Goal: Information Seeking & Learning: Learn about a topic

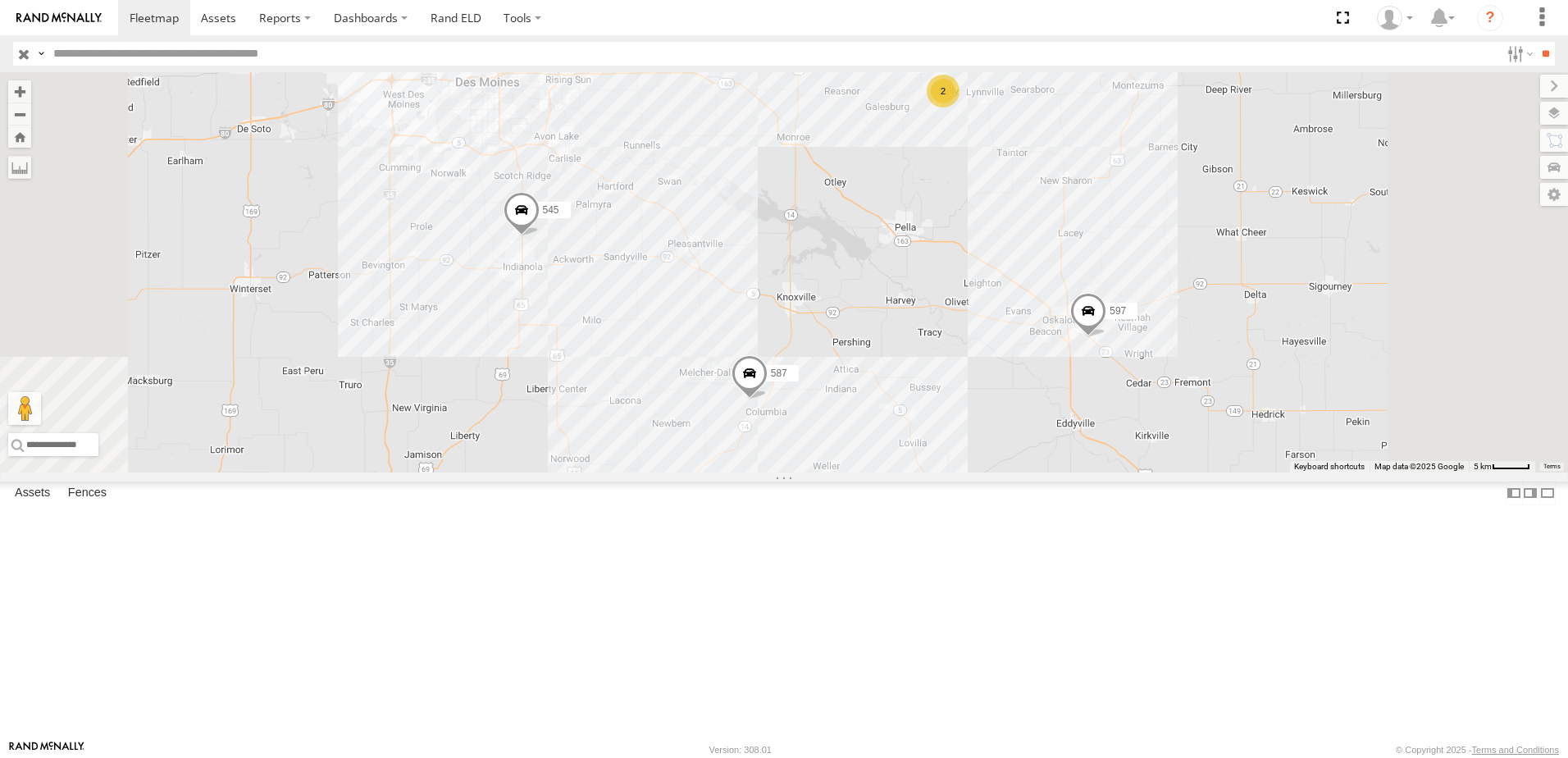
click at [0, 0] on div "47" at bounding box center [0, 0] width 0 height 0
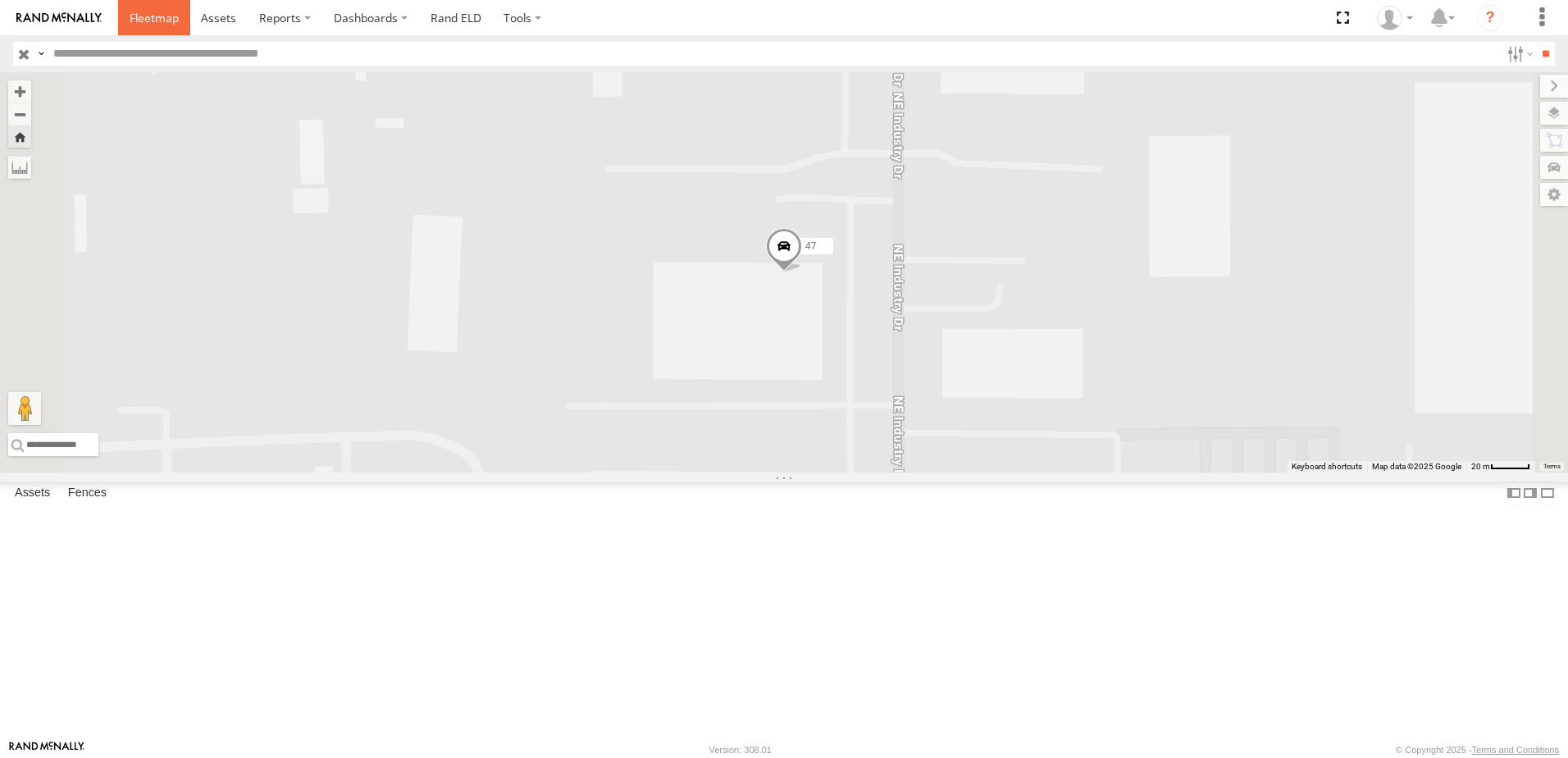
click at [142, 17] on span at bounding box center [154, 17] width 49 height 15
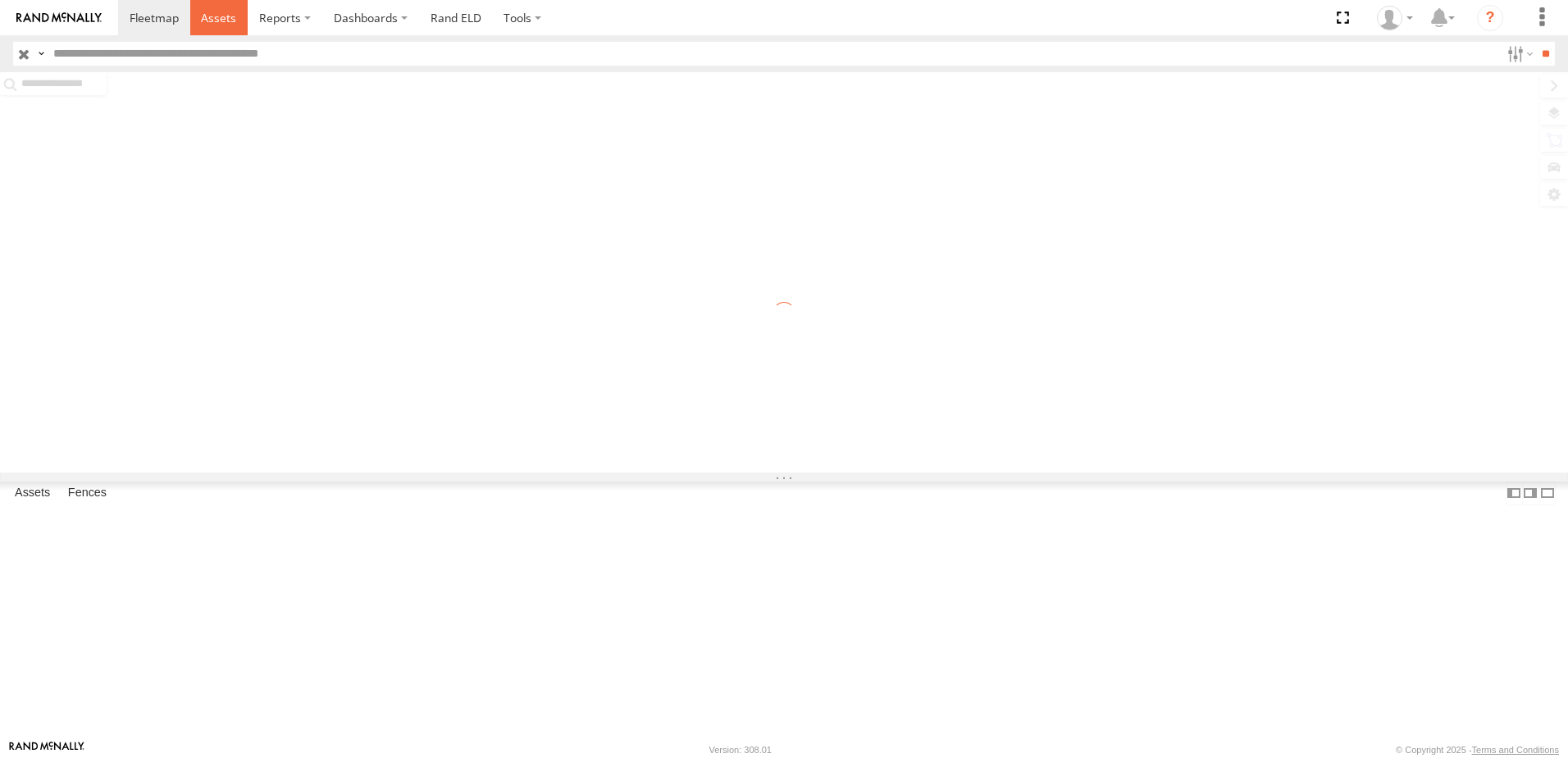
click at [210, 21] on span at bounding box center [219, 17] width 36 height 15
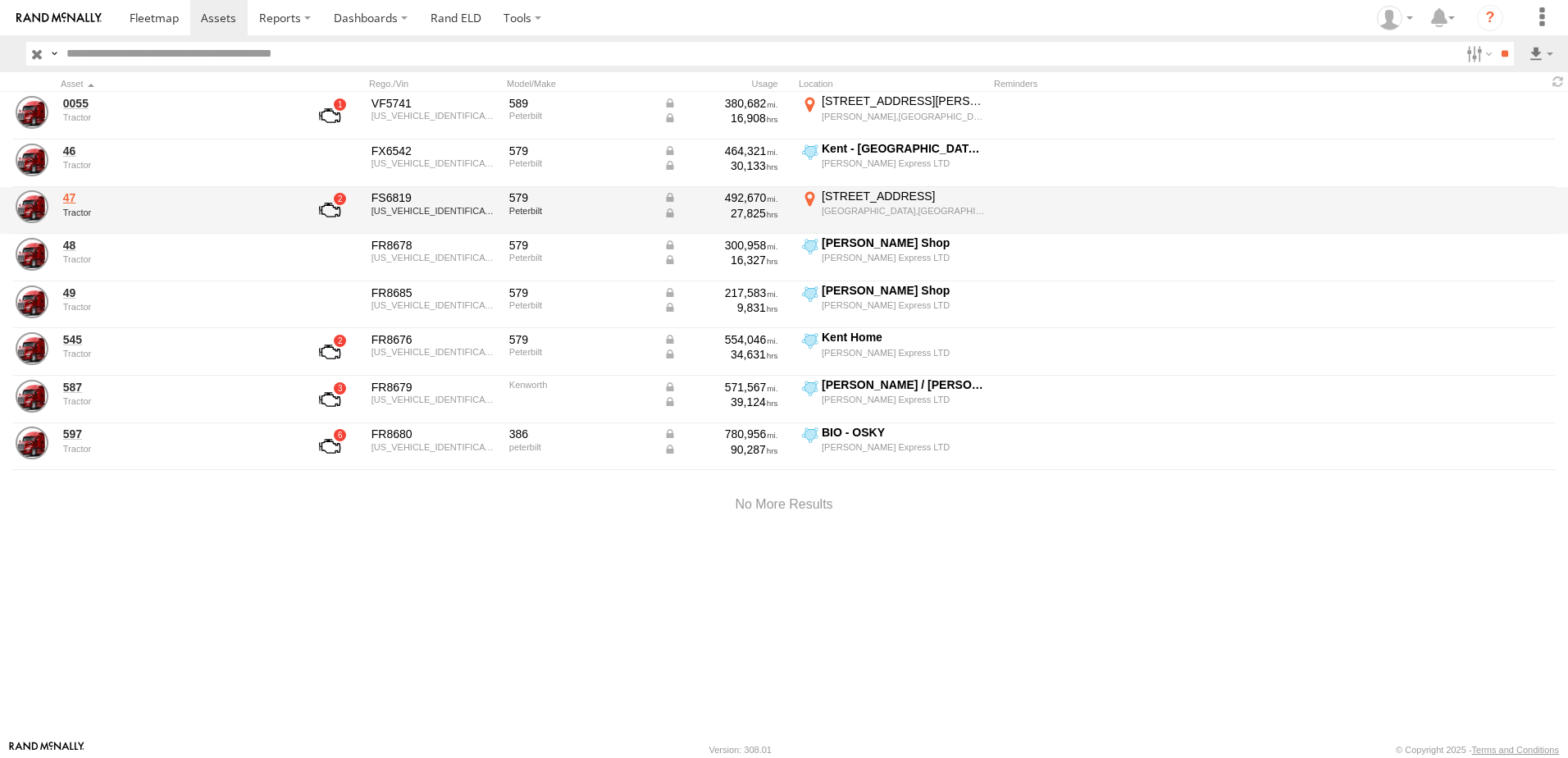
click at [73, 195] on link "47" at bounding box center [175, 198] width 225 height 15
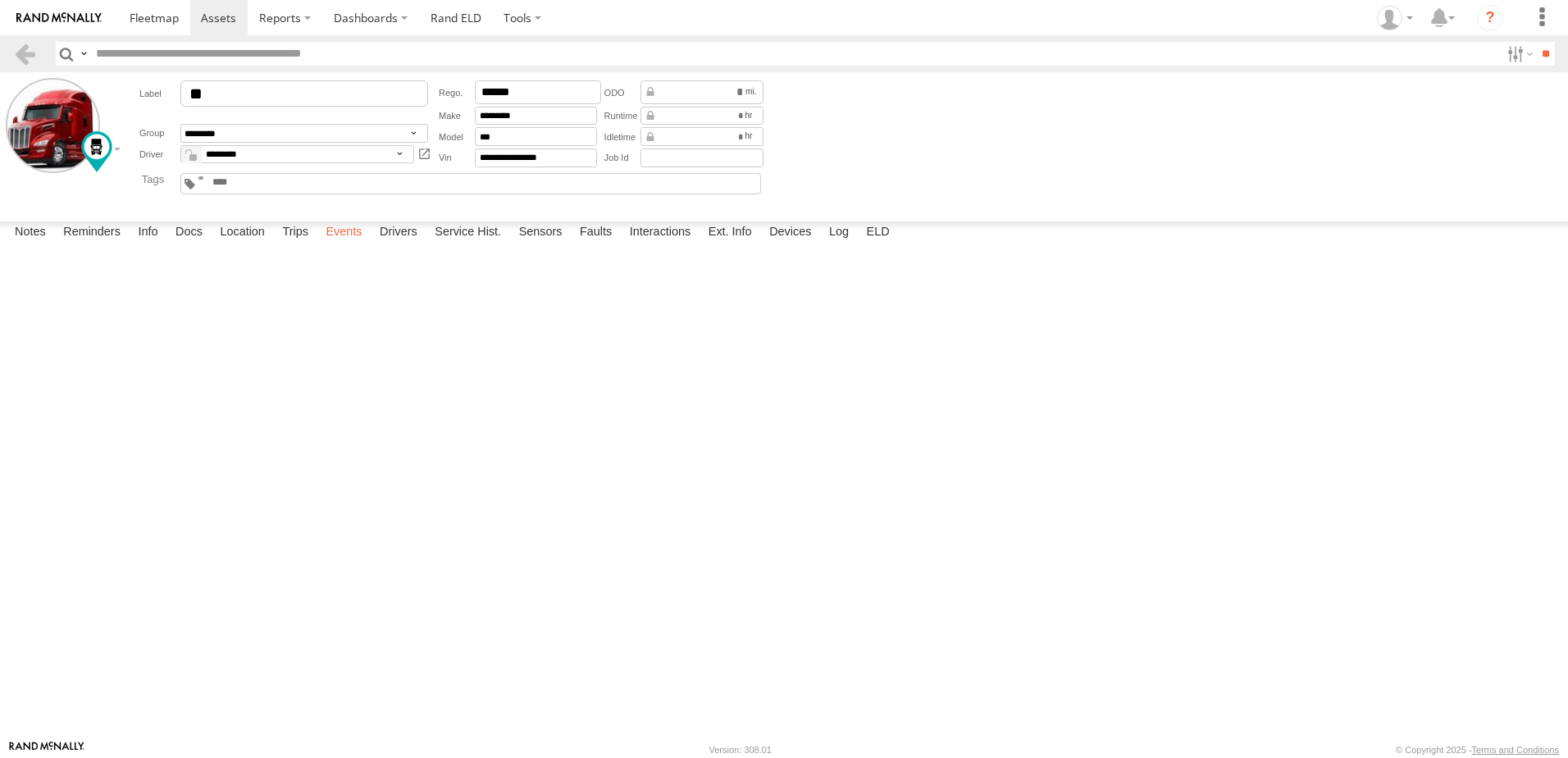
click at [340, 244] on label "Events" at bounding box center [343, 232] width 53 height 23
click at [0, 0] on label "Ignition Off" at bounding box center [0, 0] width 0 height 0
click at [0, 0] on label at bounding box center [0, 0] width 0 height 0
click at [0, 0] on div "6046 NE Industry Dr" at bounding box center [0, 0] width 0 height 0
click at [0, 0] on button "Satellite" at bounding box center [0, 0] width 0 height 0
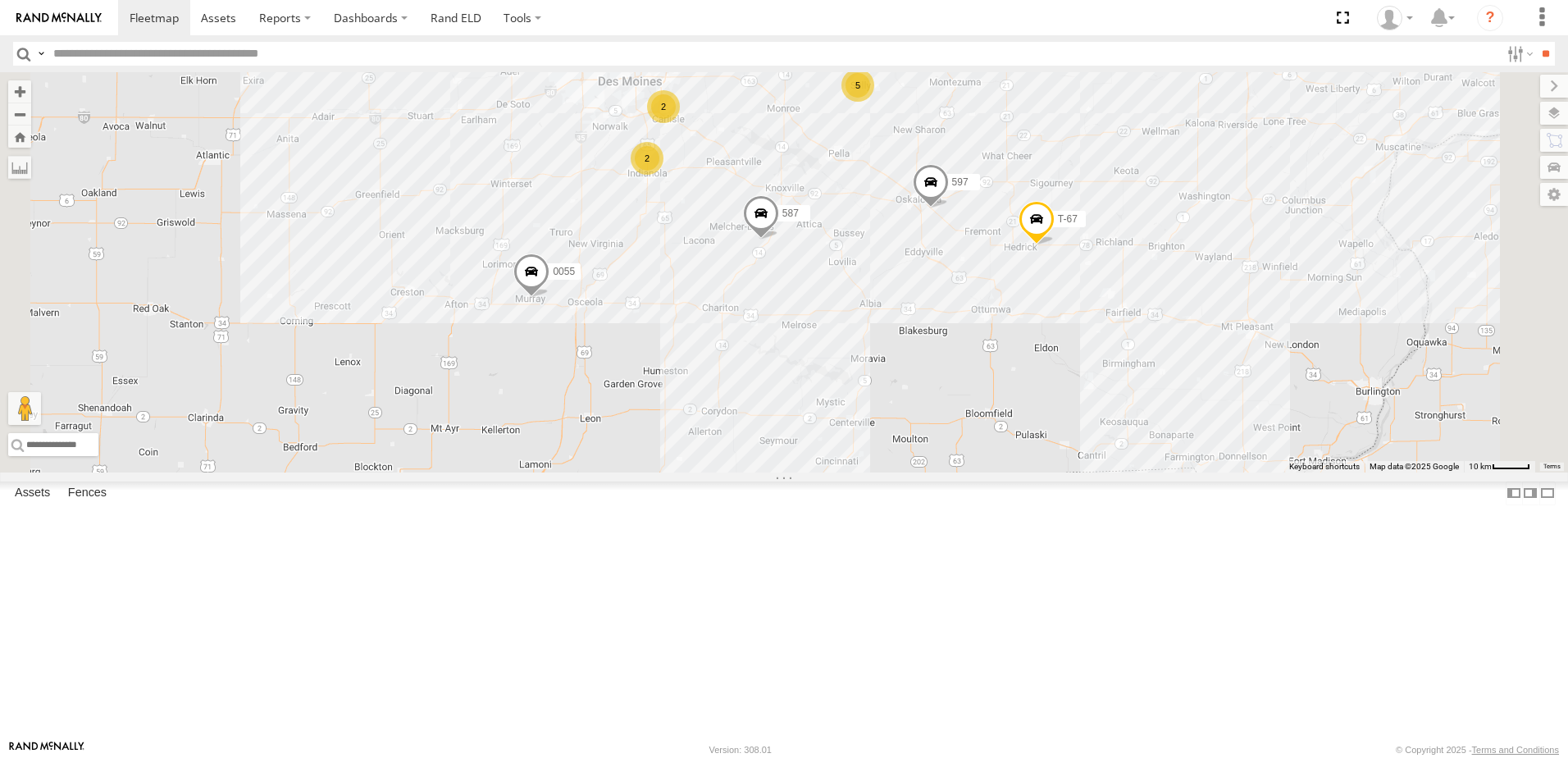
click at [0, 0] on div "47" at bounding box center [0, 0] width 0 height 0
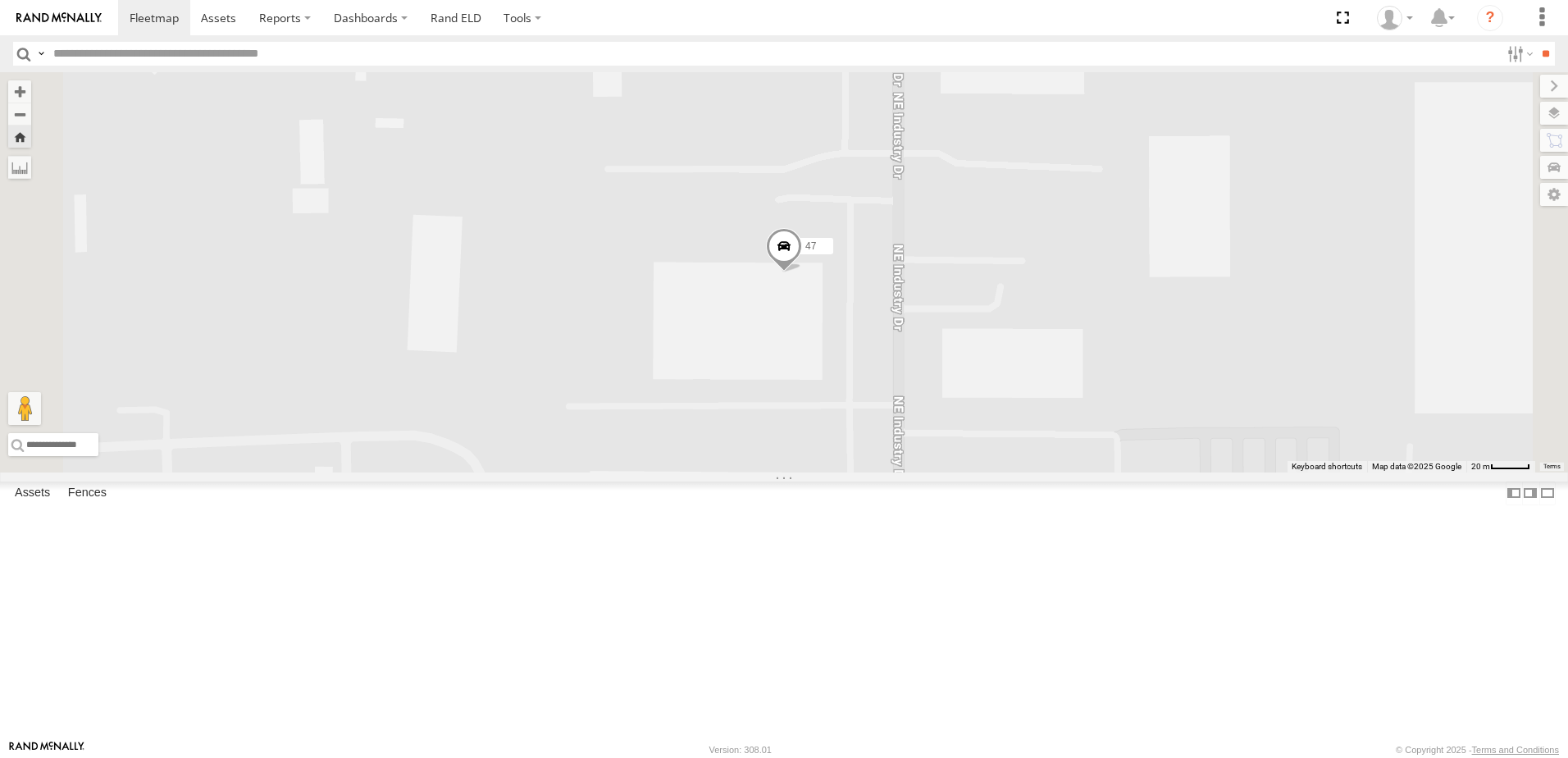
click at [0, 0] on div "46" at bounding box center [0, 0] width 0 height 0
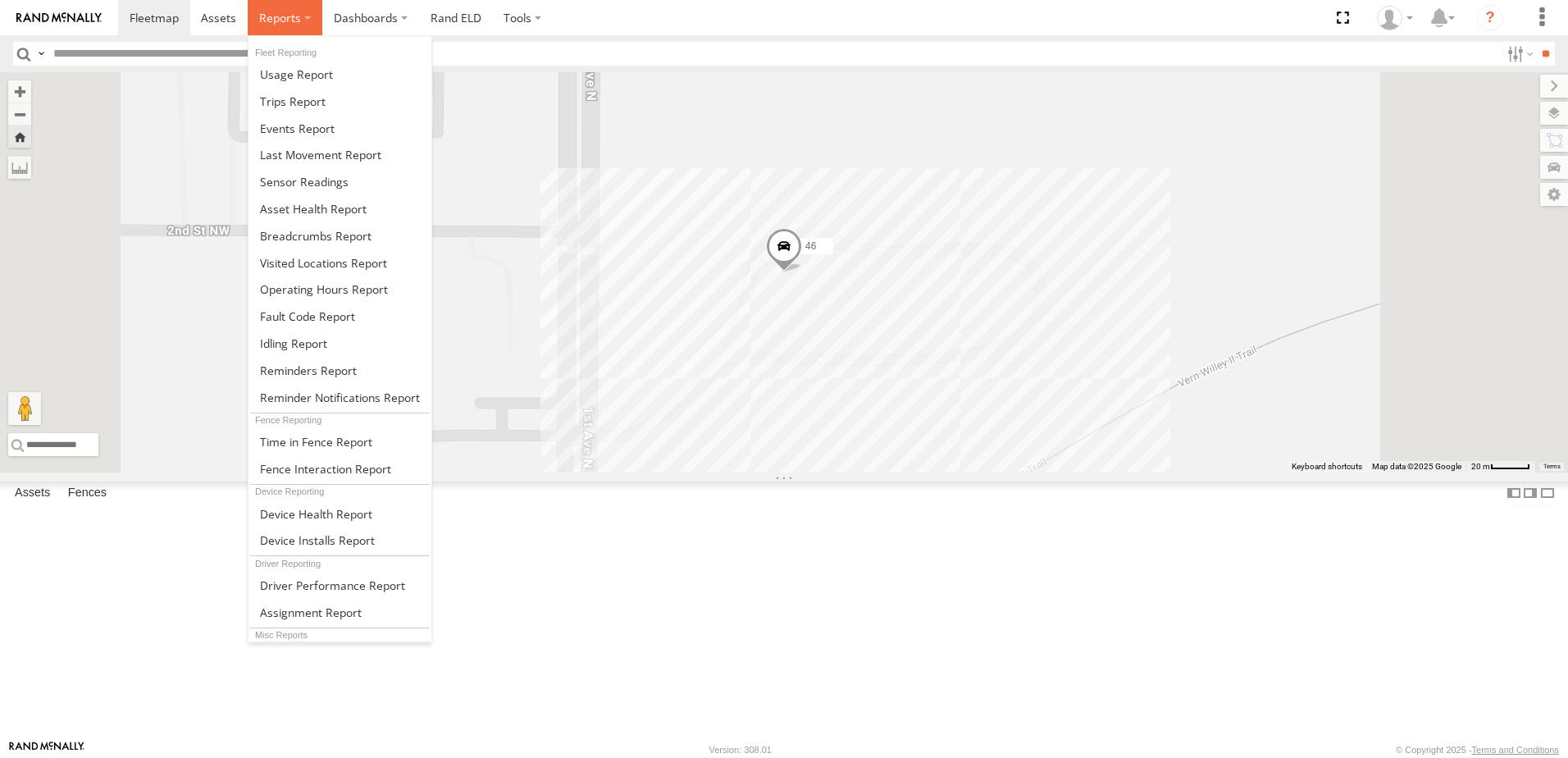
click at [272, 13] on span at bounding box center [280, 17] width 42 height 15
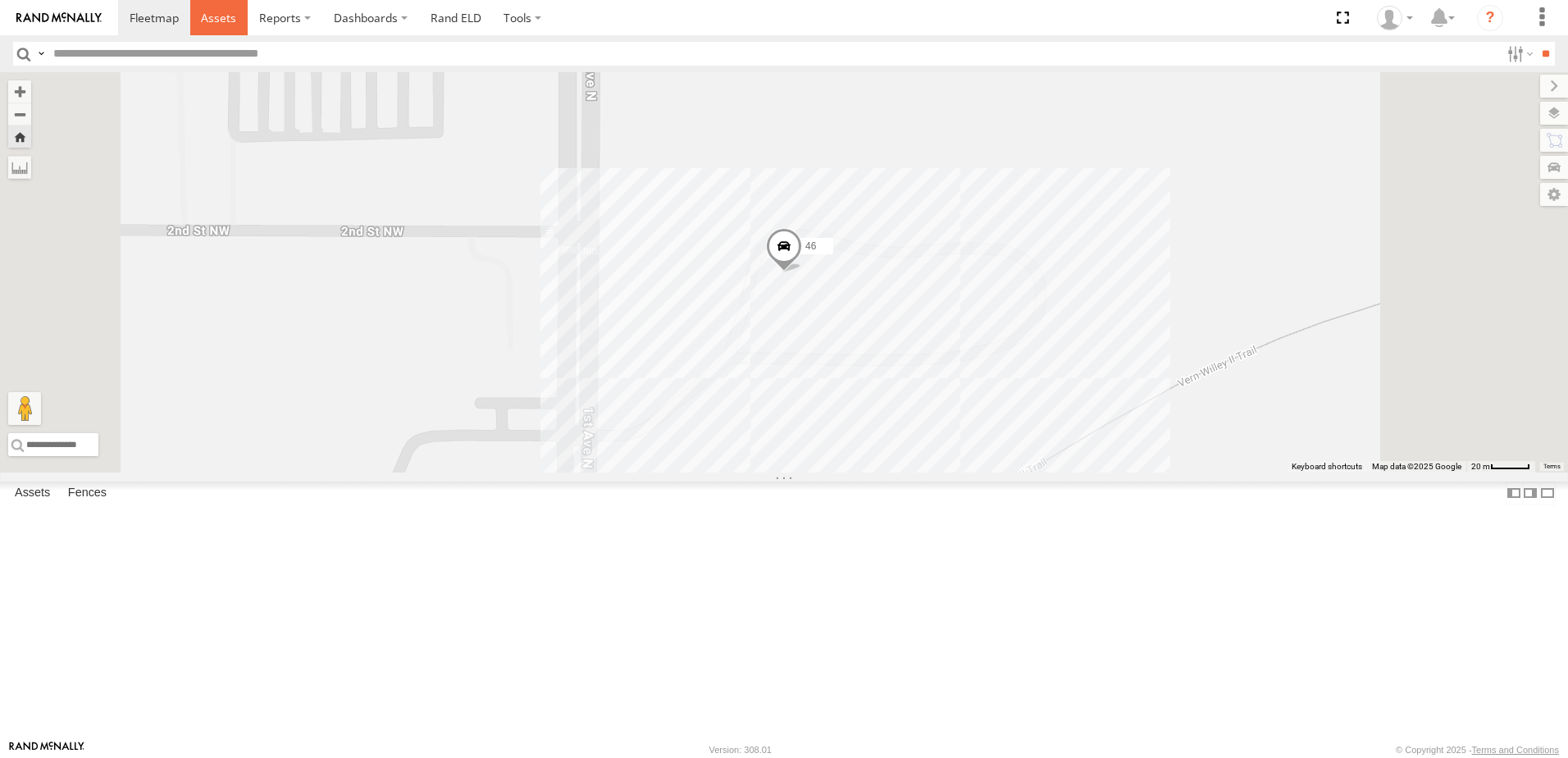
click at [230, 18] on span at bounding box center [219, 17] width 36 height 15
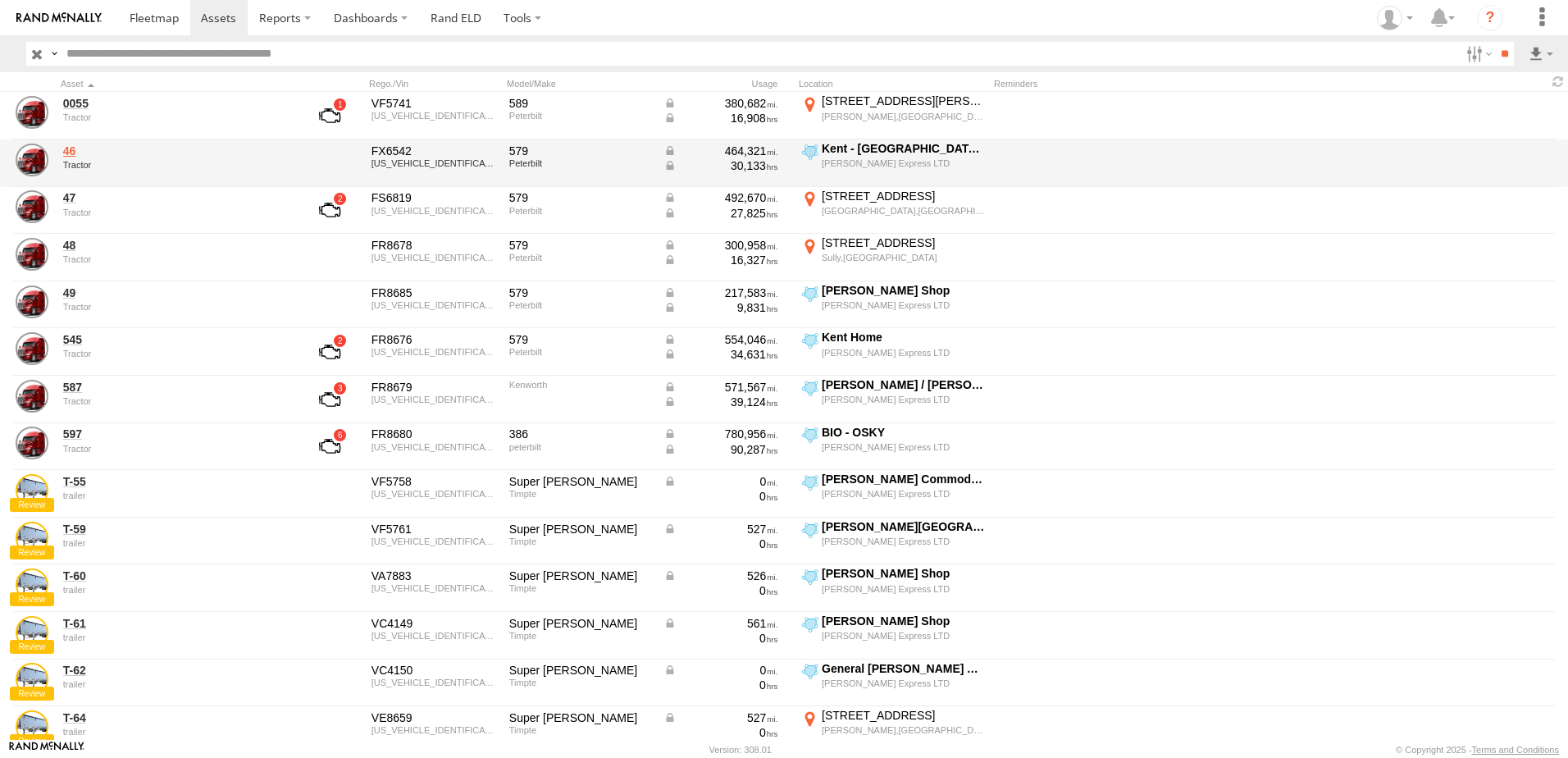
click at [71, 151] on link "46" at bounding box center [175, 151] width 225 height 15
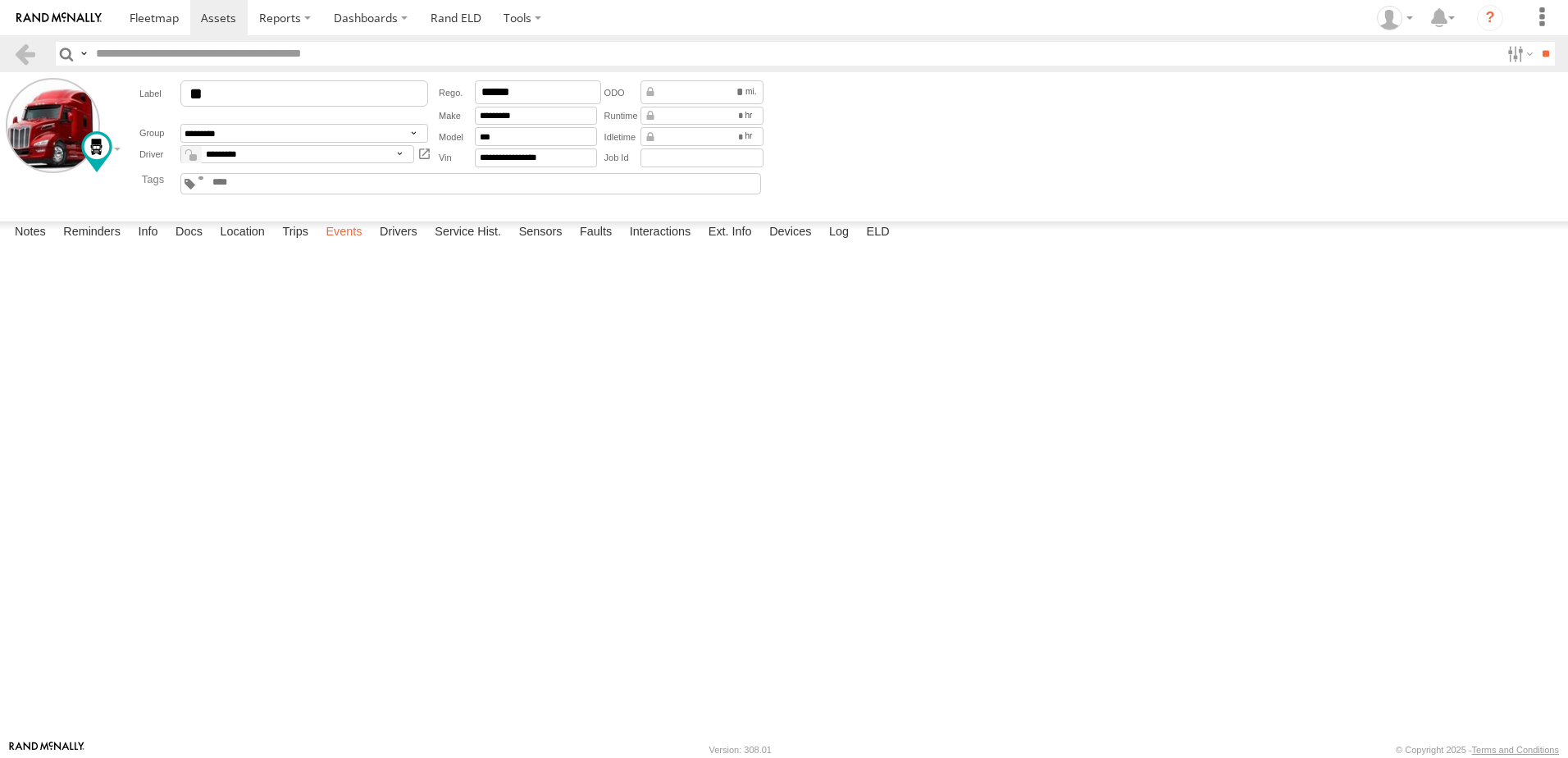
click at [364, 244] on label "Events" at bounding box center [343, 232] width 53 height 23
click at [298, 244] on label "Trips" at bounding box center [295, 232] width 43 height 23
click at [24, 54] on link at bounding box center [25, 54] width 24 height 24
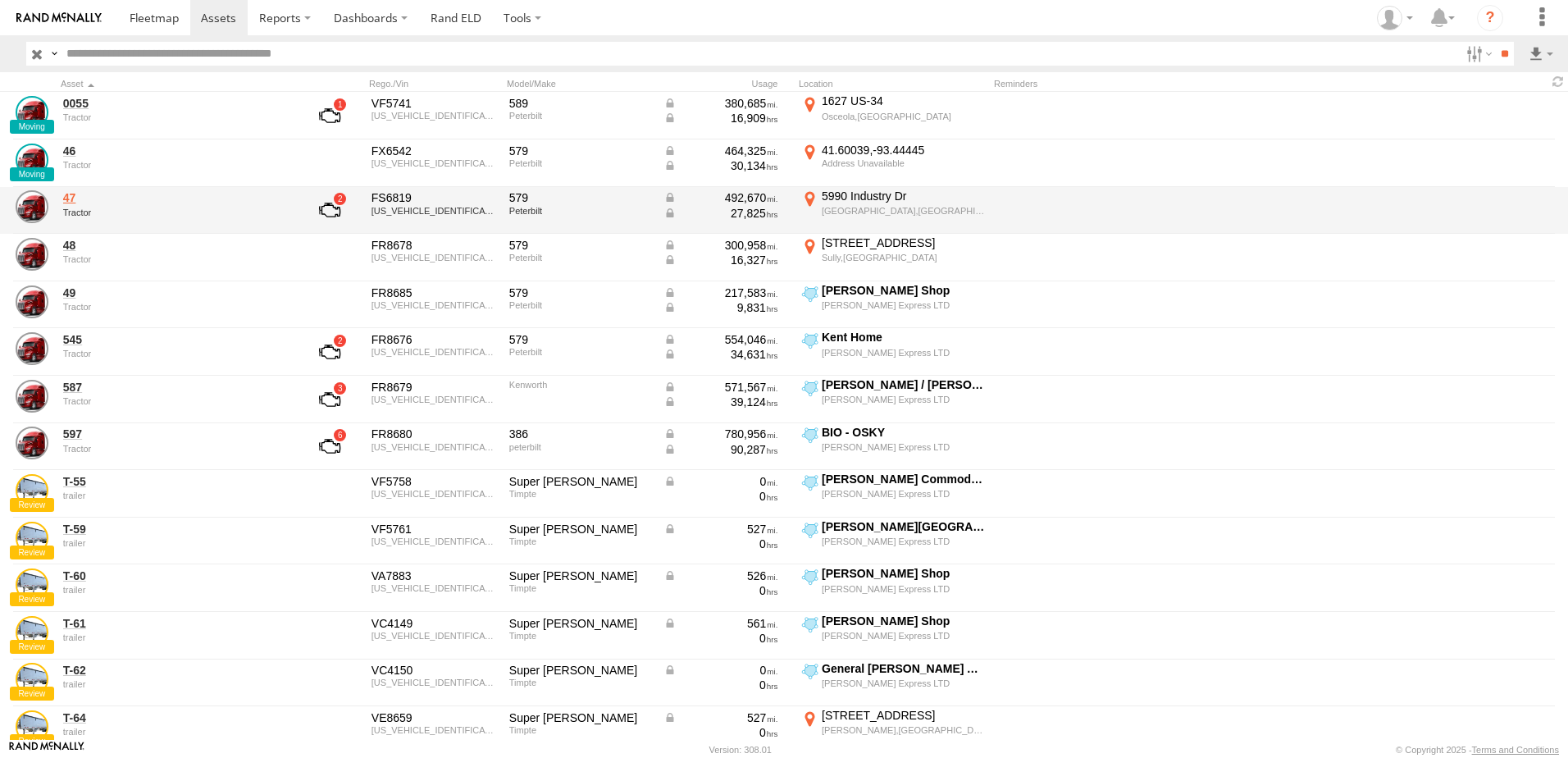
click at [67, 197] on link "47" at bounding box center [175, 198] width 225 height 15
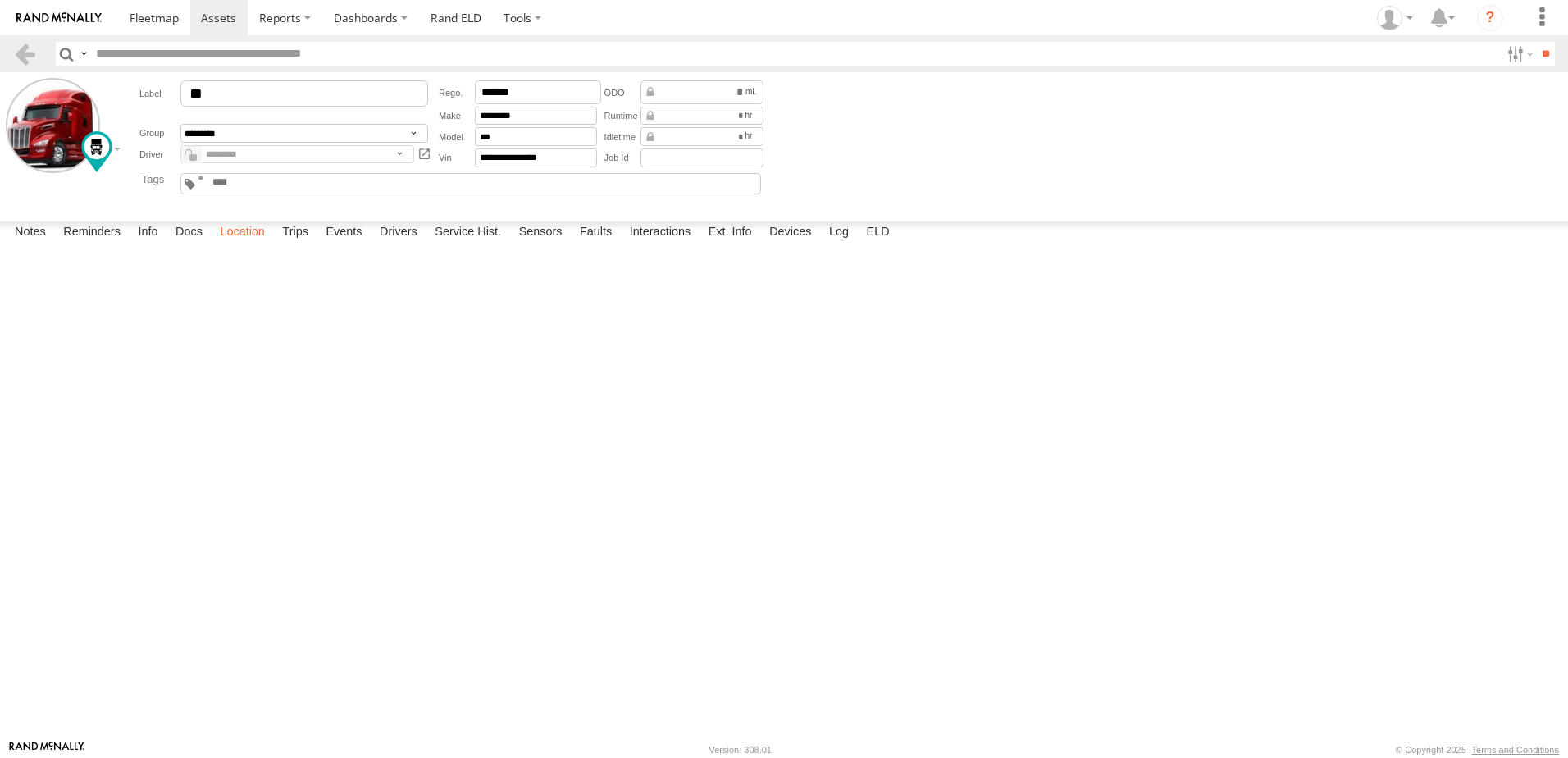
click at [261, 244] on label "Location" at bounding box center [242, 232] width 62 height 23
click at [0, 0] on label at bounding box center [0, 0] width 0 height 0
click at [0, 0] on span "Basemaps" at bounding box center [0, 0] width 0 height 0
click at [0, 0] on span "Satellite + Roadmap" at bounding box center [0, 0] width 0 height 0
drag, startPoint x: 778, startPoint y: 524, endPoint x: 742, endPoint y: 271, distance: 255.5
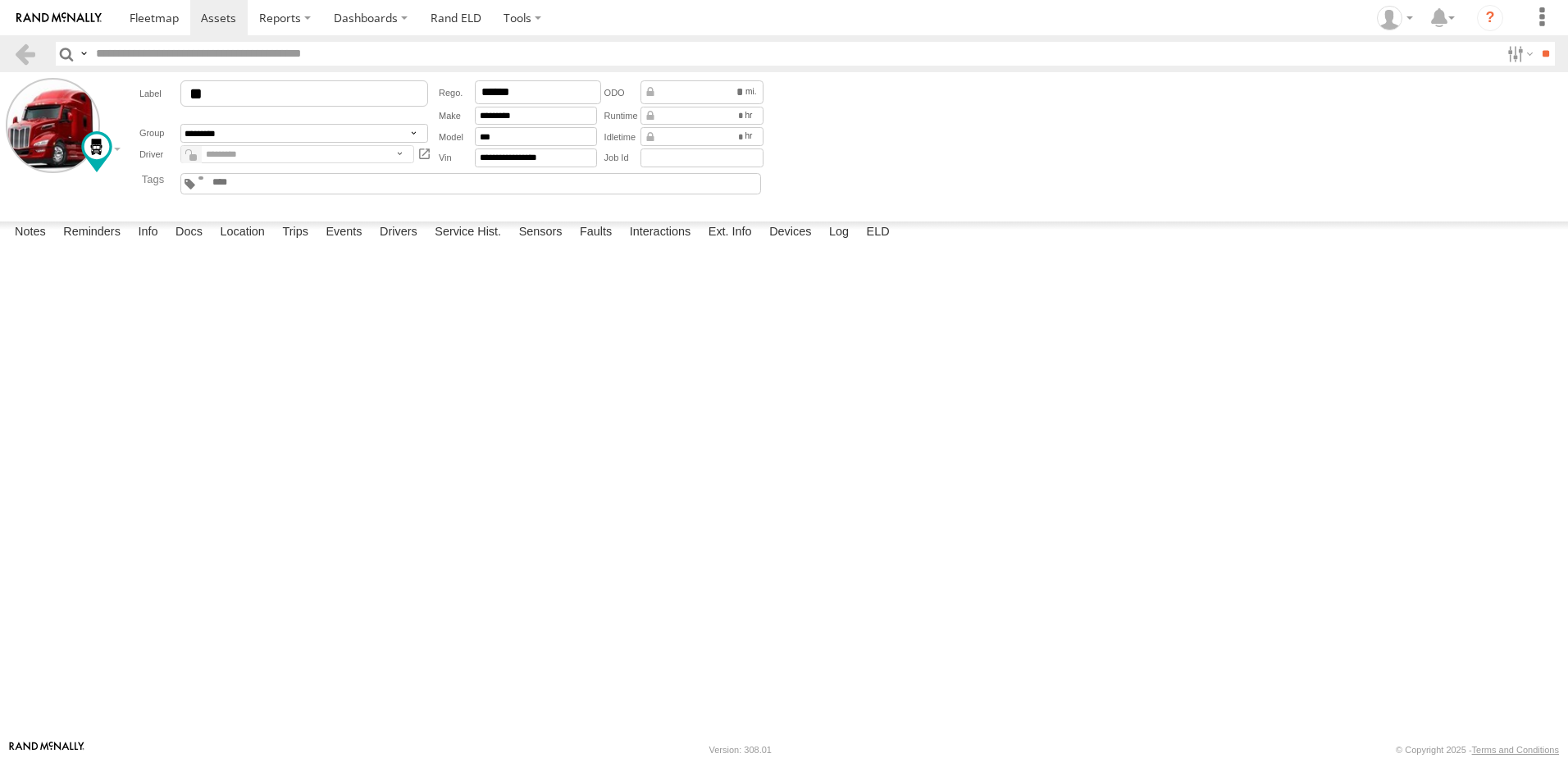
click at [0, 0] on div "47" at bounding box center [0, 0] width 0 height 0
click at [342, 244] on label "Events" at bounding box center [343, 232] width 53 height 23
click at [23, 53] on link at bounding box center [25, 54] width 24 height 24
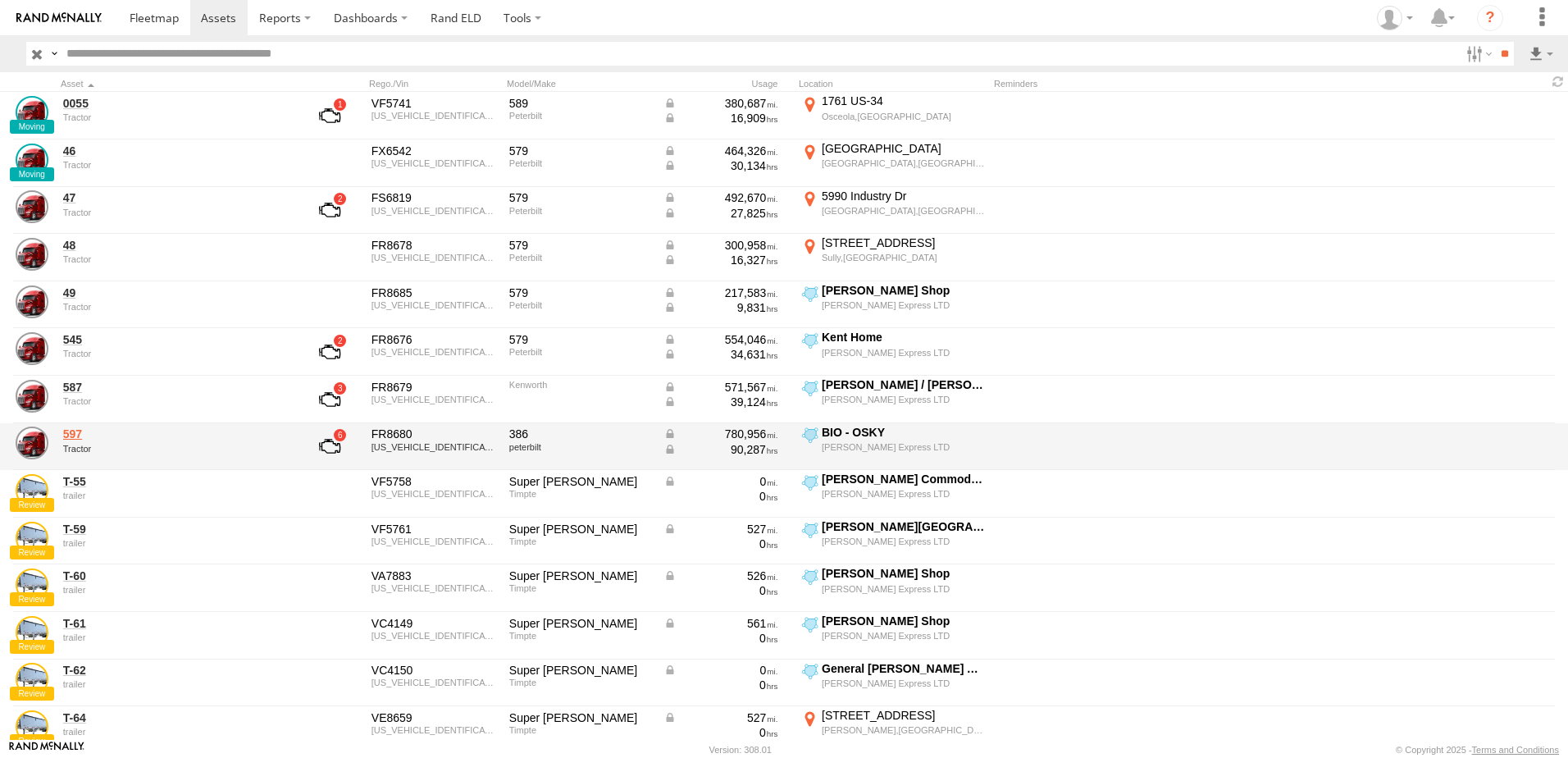
click at [63, 435] on link "597" at bounding box center [175, 434] width 225 height 15
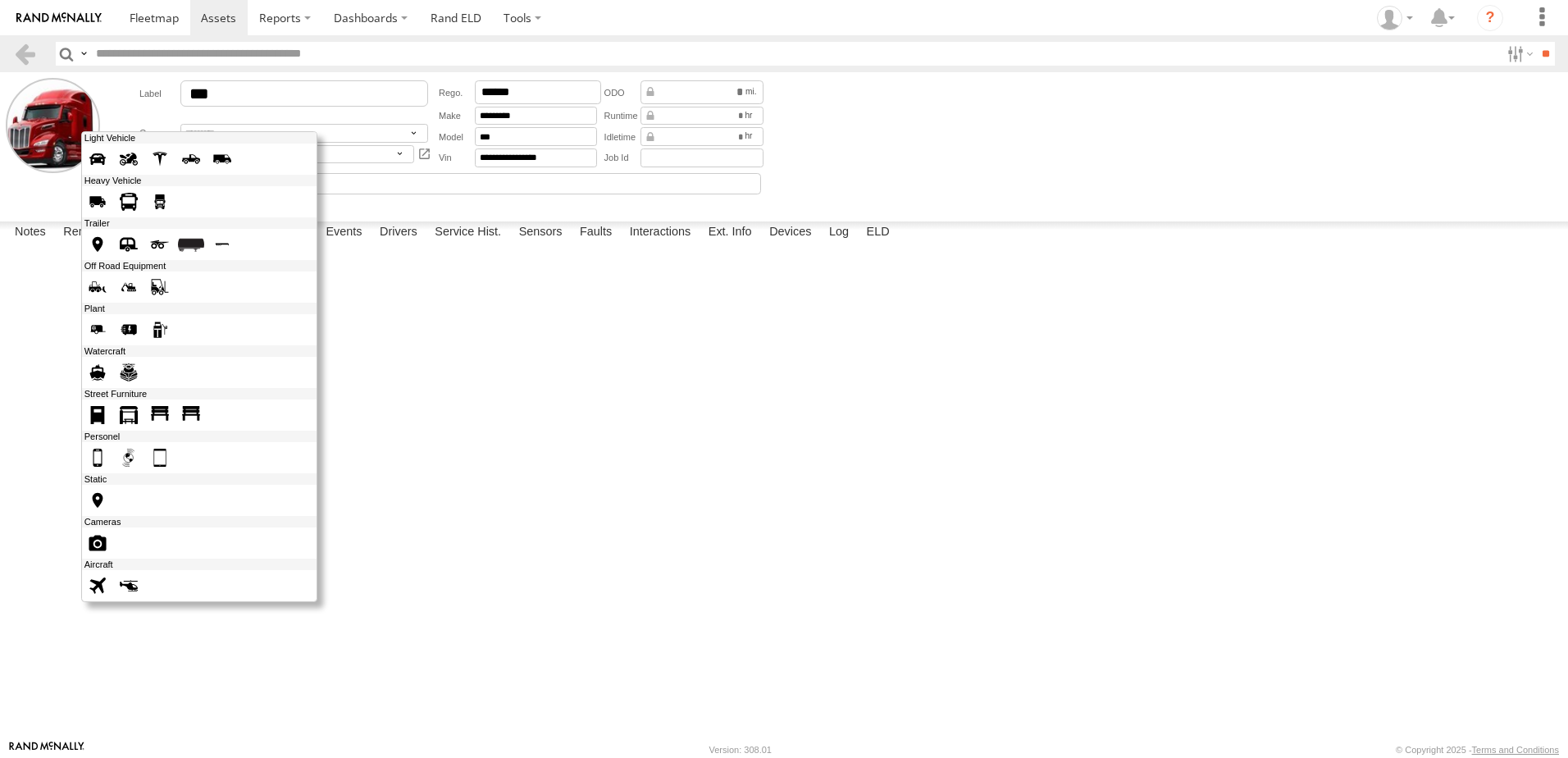
click at [96, 146] on div at bounding box center [199, 366] width 236 height 471
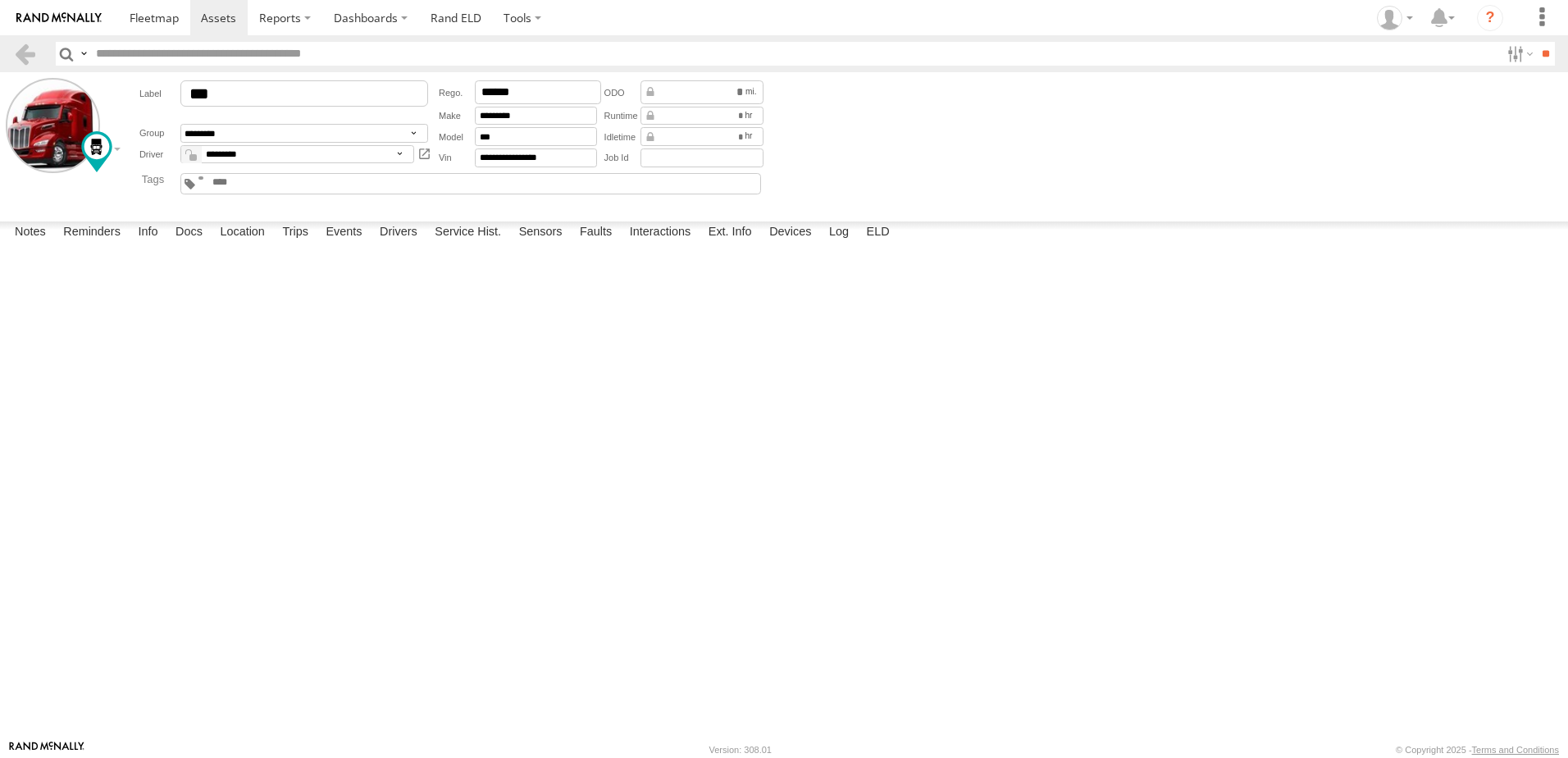
drag, startPoint x: 44, startPoint y: 387, endPoint x: 122, endPoint y: 186, distance: 215.6
click at [0, 0] on div at bounding box center [0, 0] width 0 height 0
click at [667, 244] on label "Interactions" at bounding box center [661, 232] width 78 height 23
click at [150, 15] on span at bounding box center [154, 17] width 49 height 15
